Goal: Find specific page/section: Find specific page/section

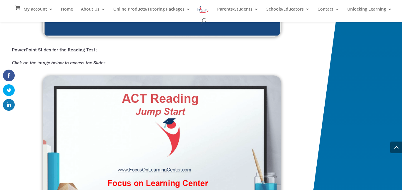
scroll to position [765, 0]
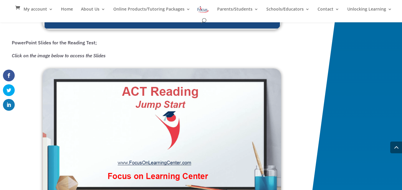
click at [130, 100] on img at bounding box center [162, 135] width 238 height 135
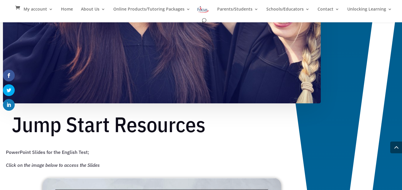
scroll to position [372, 0]
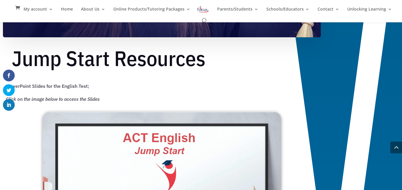
click at [120, 136] on img at bounding box center [162, 177] width 238 height 131
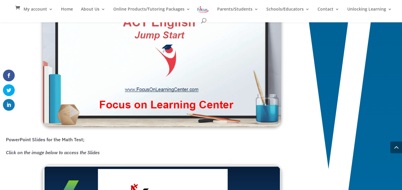
scroll to position [487, 0]
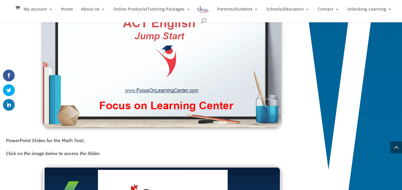
click at [86, 47] on img at bounding box center [162, 62] width 238 height 131
